Goal: Information Seeking & Learning: Learn about a topic

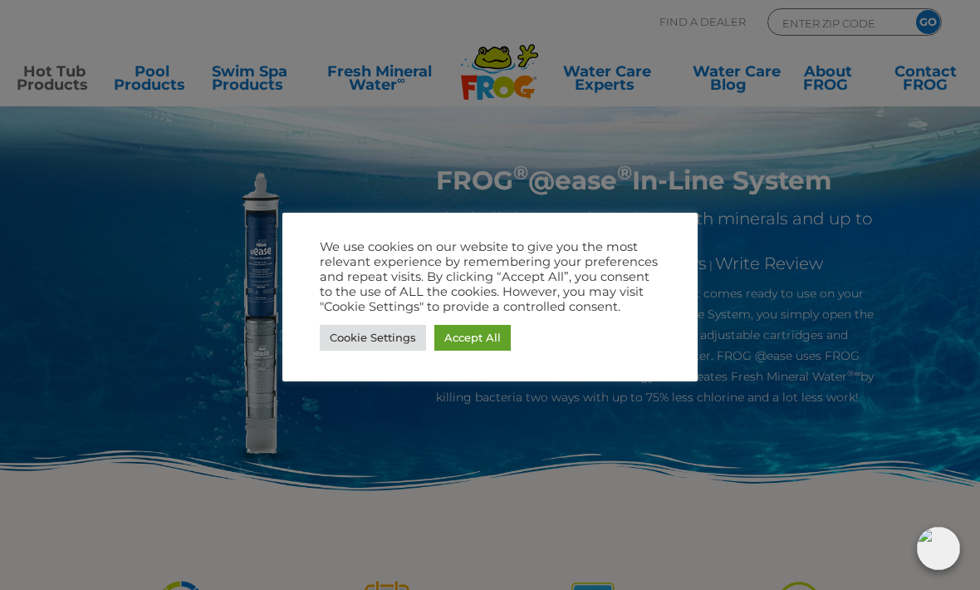
click at [471, 342] on link "Accept All" at bounding box center [473, 338] width 76 height 26
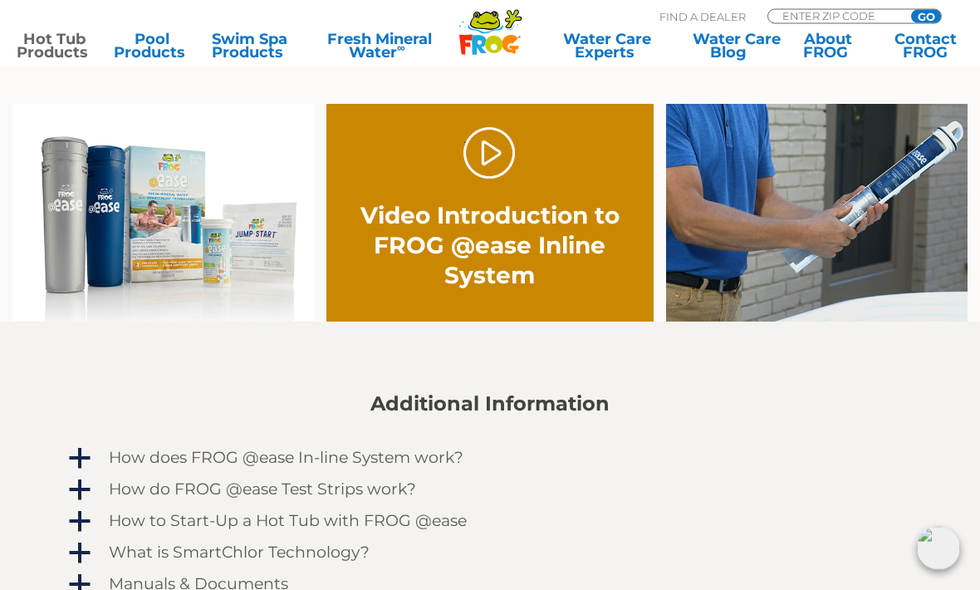
scroll to position [1034, 0]
click at [489, 172] on link "." at bounding box center [490, 153] width 52 height 52
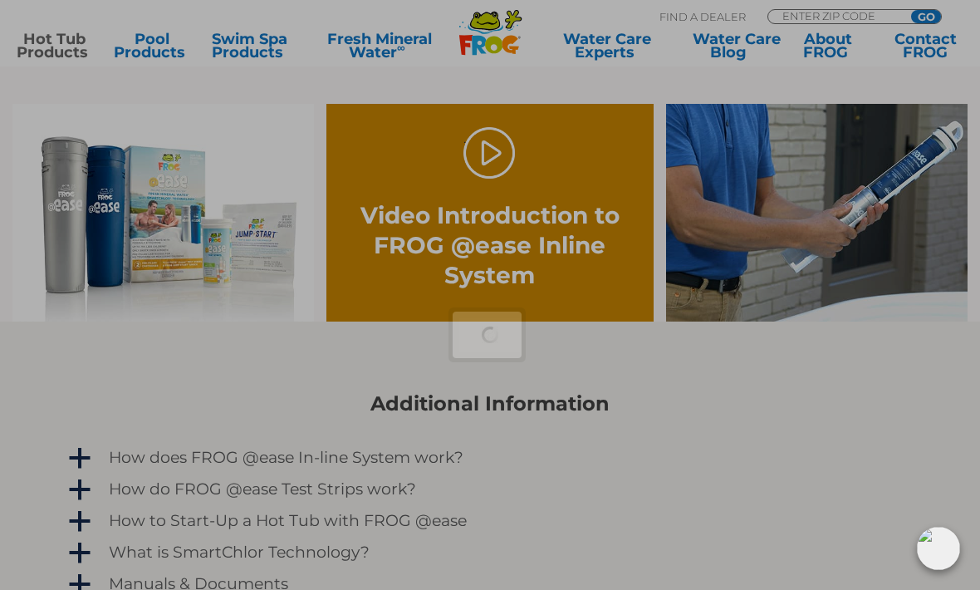
scroll to position [1089, 0]
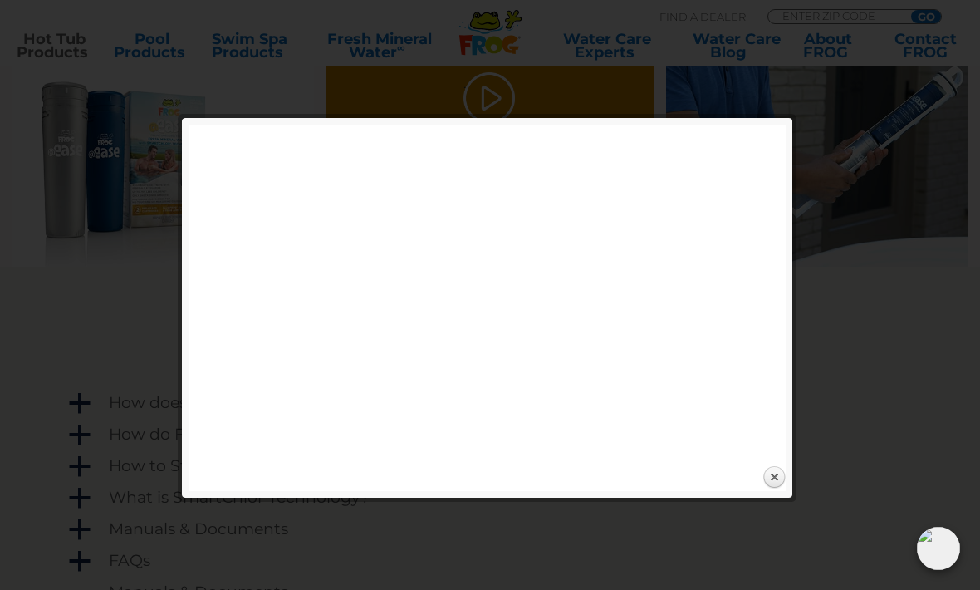
click at [135, 297] on div at bounding box center [490, 73] width 980 height 2325
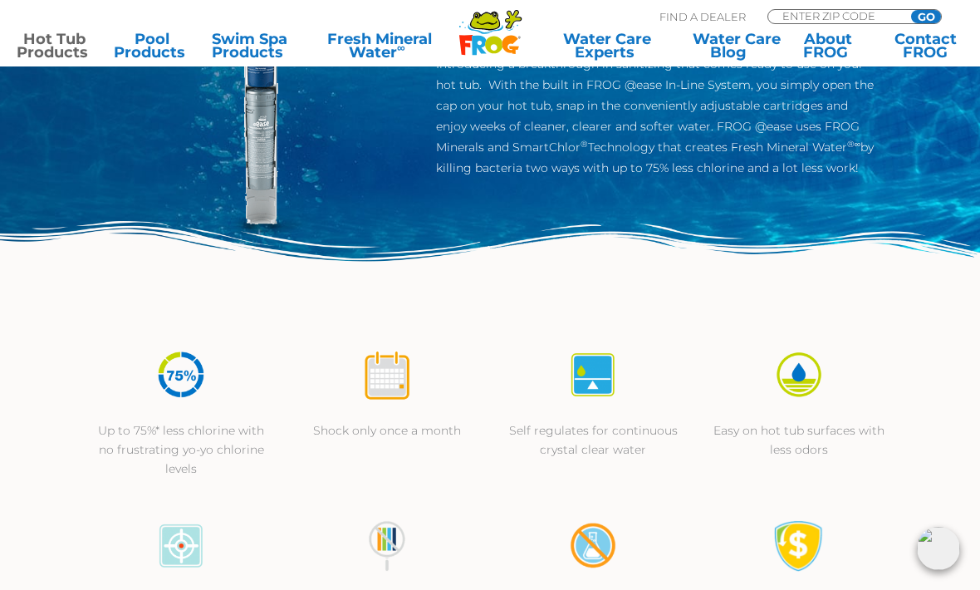
scroll to position [0, 0]
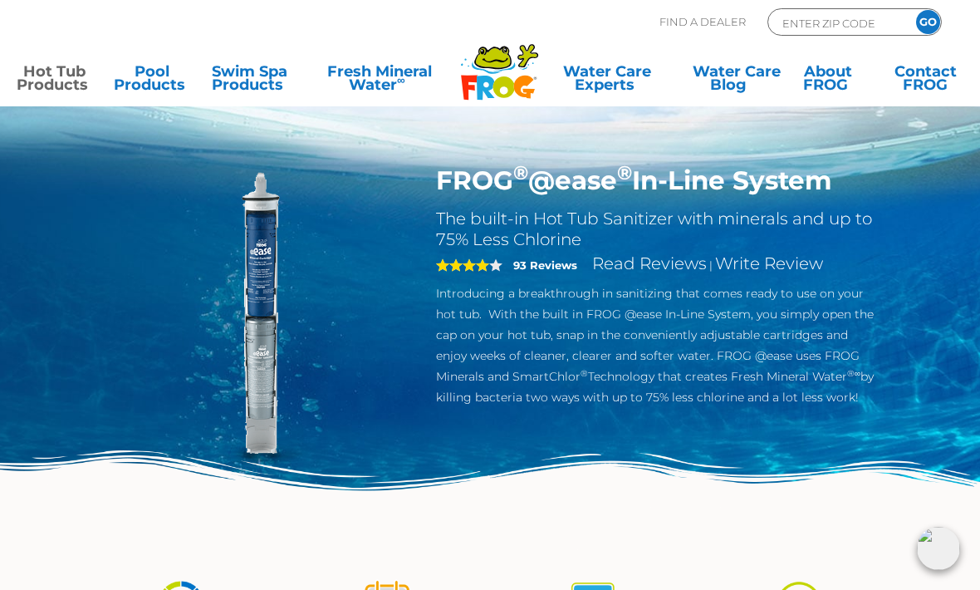
click at [51, 79] on link "Hot Tub Products" at bounding box center [55, 81] width 76 height 33
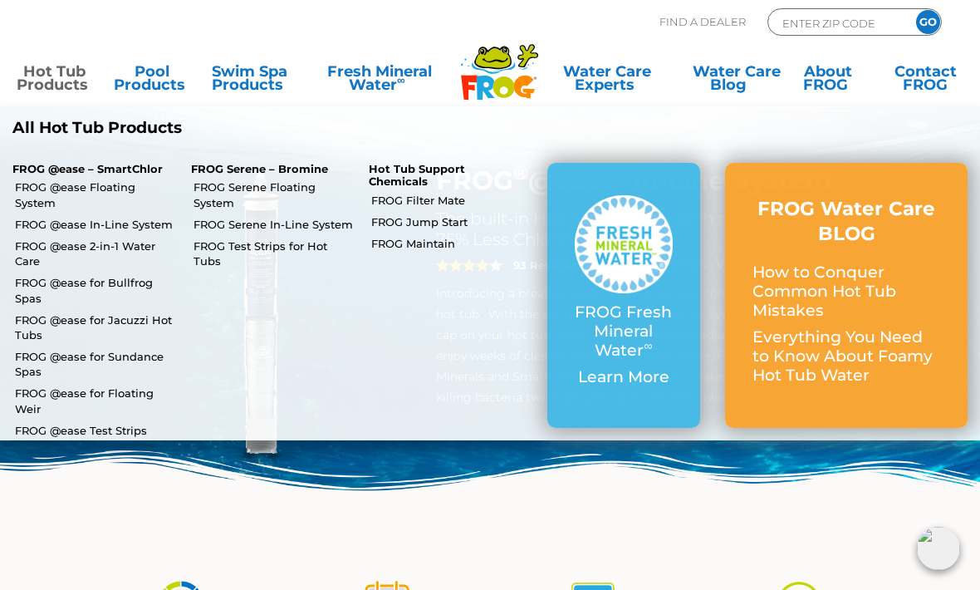
click at [106, 238] on link "FROG @ease 2-in-1 Water Care" at bounding box center [97, 253] width 164 height 30
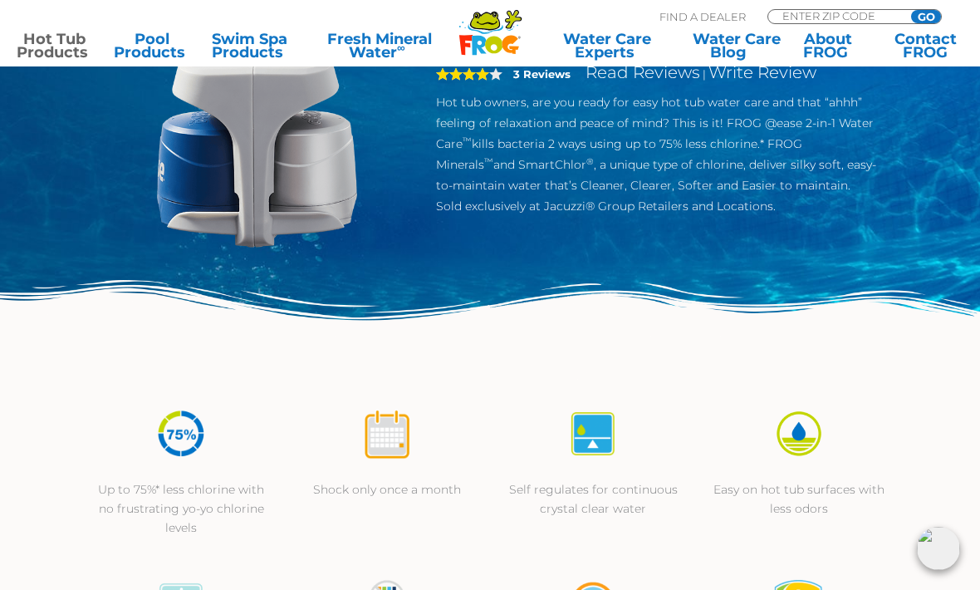
scroll to position [96, 0]
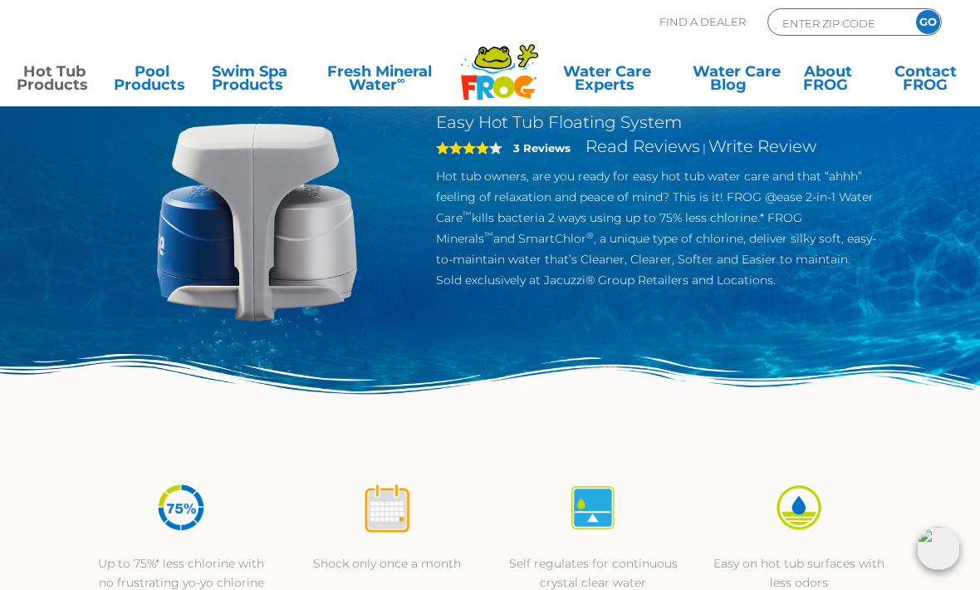
click at [52, 84] on link "Hot Tub Products" at bounding box center [55, 81] width 76 height 33
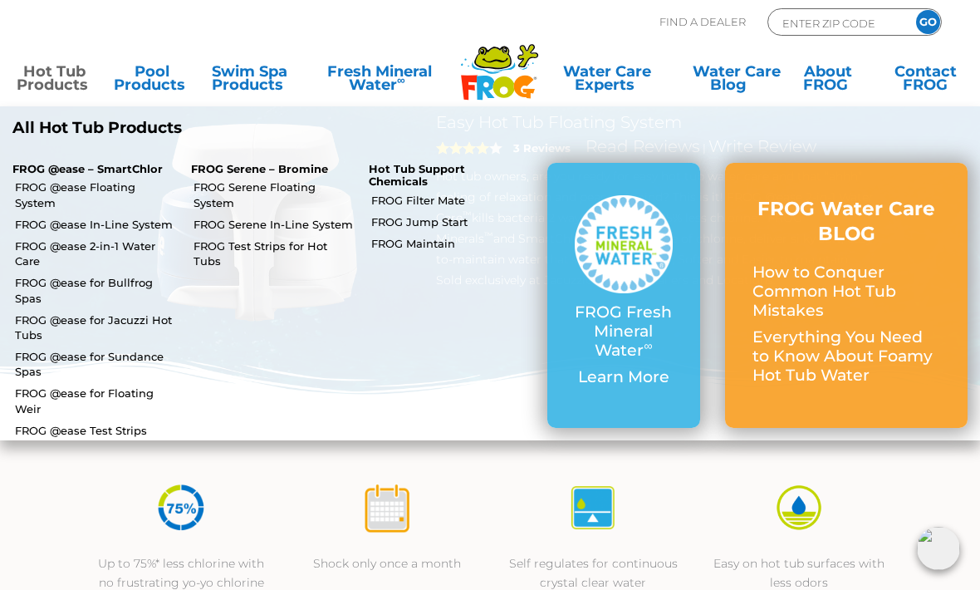
click at [223, 169] on p "FROG Serene – Bromine" at bounding box center [268, 169] width 154 height 13
click at [227, 170] on p "FROG Serene – Bromine" at bounding box center [268, 169] width 154 height 13
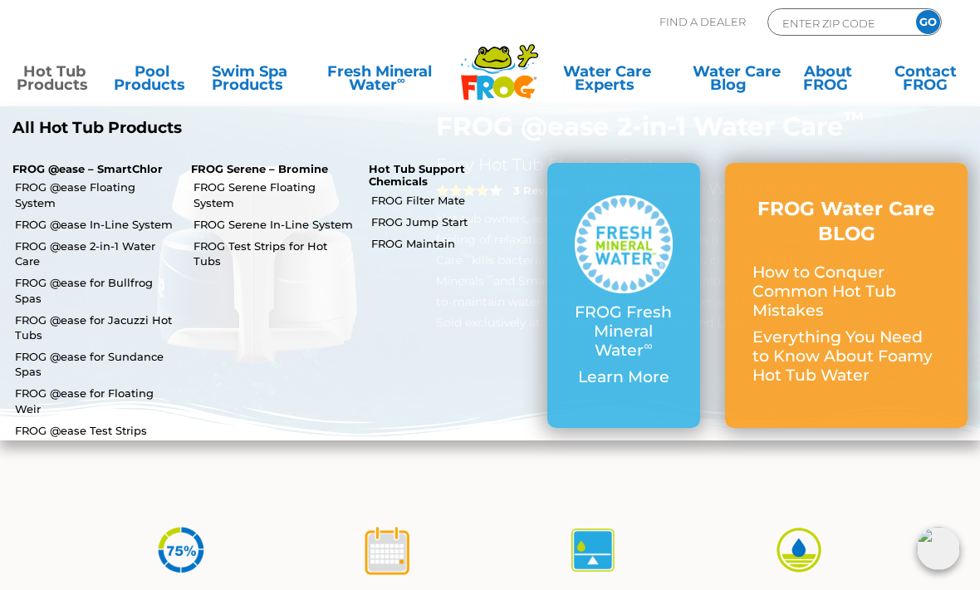
scroll to position [0, 0]
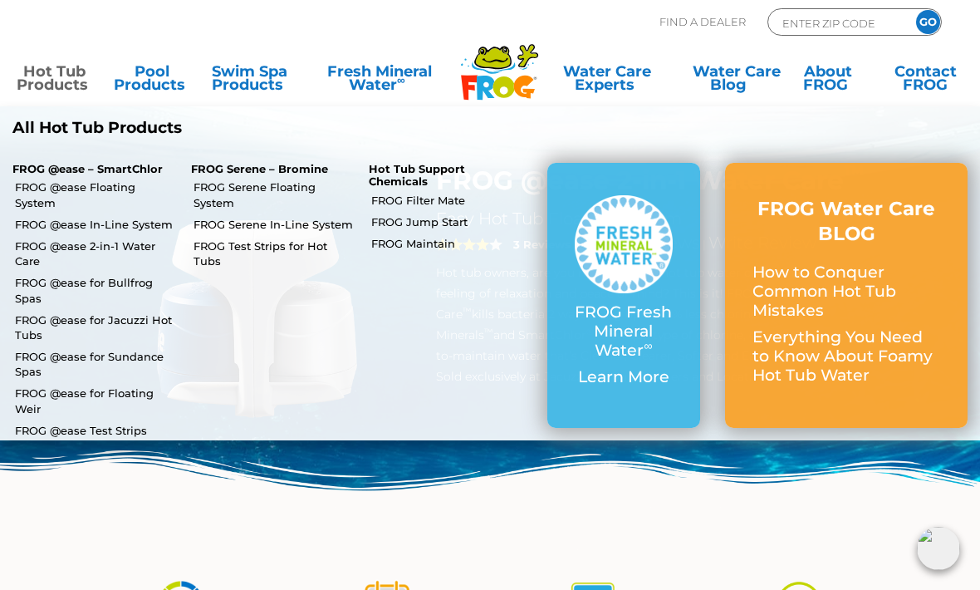
click at [71, 312] on link "FROG @ease for Jacuzzi Hot Tubs" at bounding box center [97, 327] width 164 height 30
